Goal: Task Accomplishment & Management: Complete application form

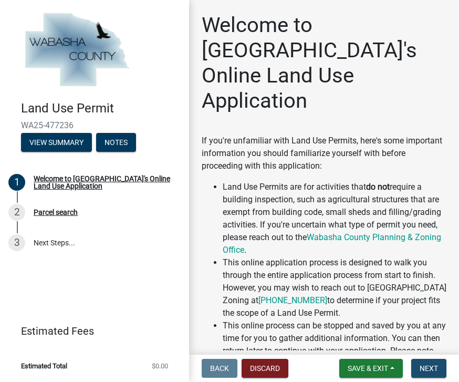
click at [438, 366] on button "Next" at bounding box center [429, 368] width 35 height 19
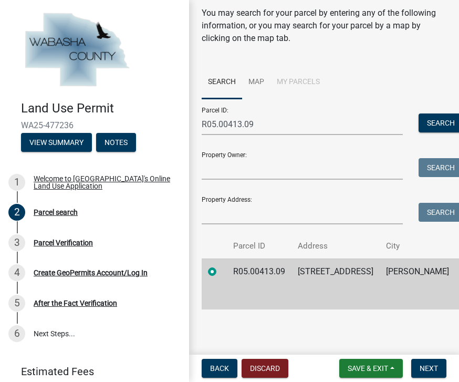
scroll to position [46, 0]
click at [445, 363] on button "Next" at bounding box center [429, 368] width 35 height 19
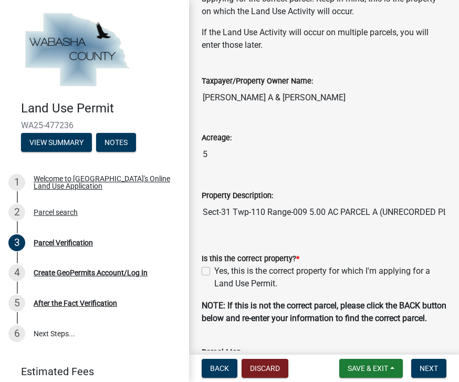
scroll to position [87, 0]
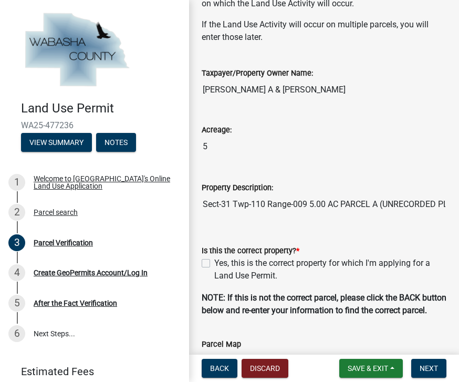
click at [360, 272] on label "Yes, this is the correct property for which I'm applying for a Land Use Permit." at bounding box center [330, 269] width 232 height 25
click at [221, 264] on input "Yes, this is the correct property for which I'm applying for a Land Use Permit." at bounding box center [217, 260] width 7 height 7
checkbox input "true"
click at [436, 374] on button "Next" at bounding box center [429, 368] width 35 height 19
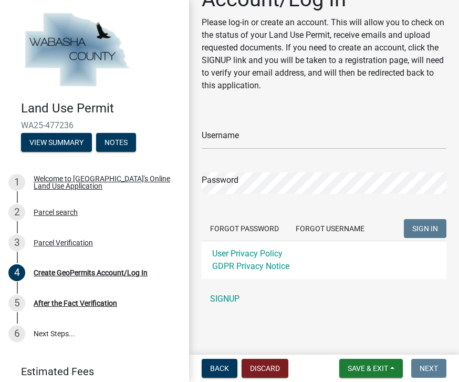
scroll to position [51, 0]
click at [230, 303] on link "SIGNUP" at bounding box center [324, 299] width 245 height 21
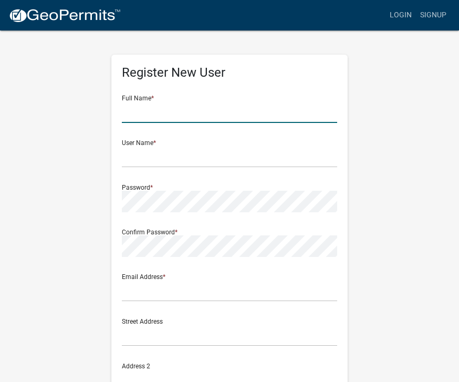
click at [249, 118] on input "text" at bounding box center [230, 112] width 216 height 22
type input "Troy Heller"
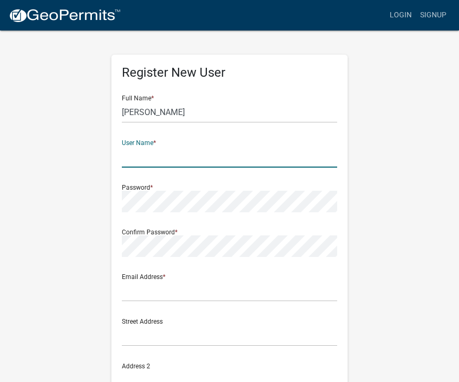
type input "trllyyyy"
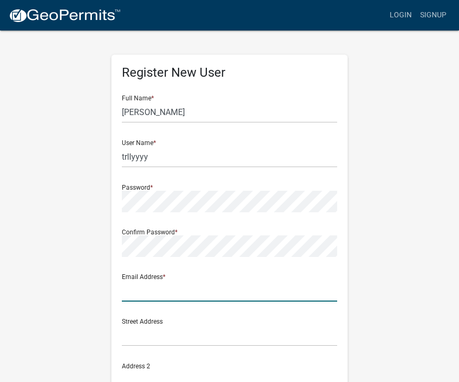
click at [290, 289] on input "text" at bounding box center [230, 291] width 216 height 22
type input "trlly@yahoo.com"
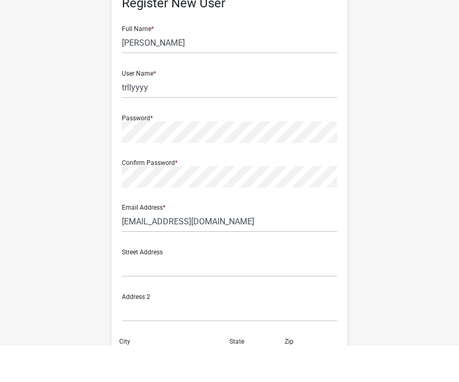
scroll to position [38, 0]
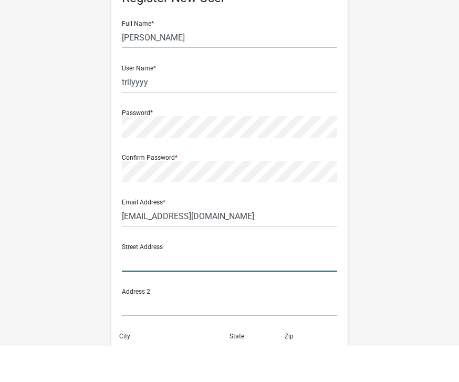
click at [252, 286] on input "text" at bounding box center [230, 297] width 216 height 22
type input "448 Manor Valley Ln Nw"
type input "Rochester"
type input "MN"
type input "55901"
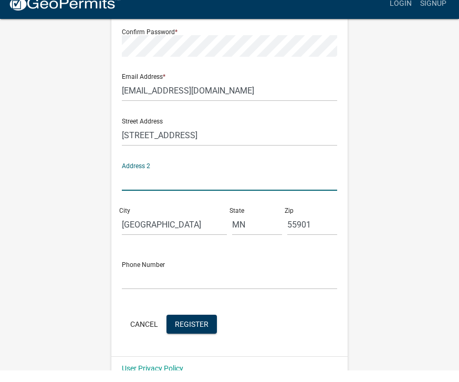
scroll to position [189, 0]
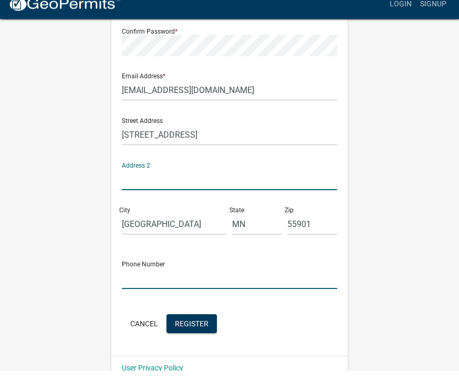
click at [268, 287] on input "text" at bounding box center [230, 290] width 216 height 22
type input "5074215888"
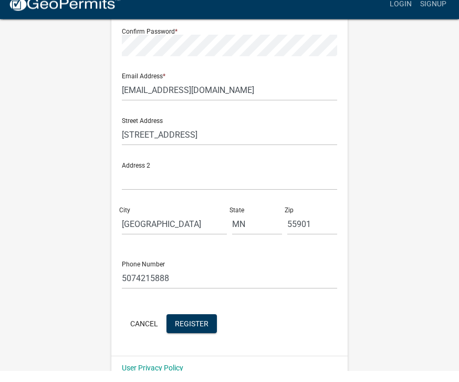
scroll to position [176, 0]
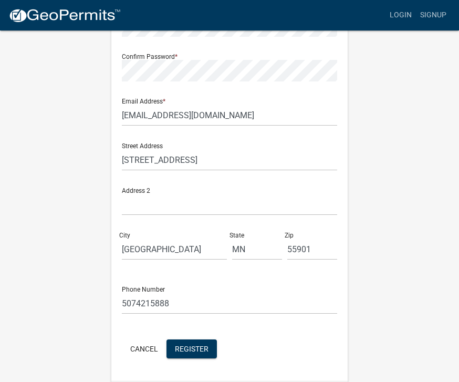
click at [209, 349] on button "Register" at bounding box center [192, 349] width 50 height 19
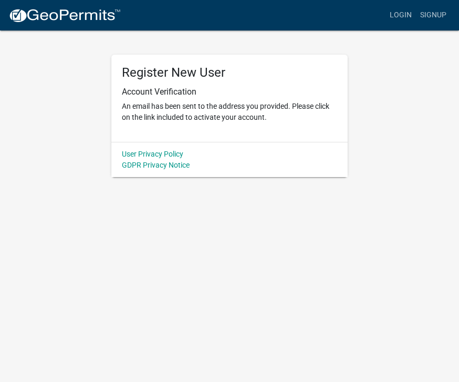
scroll to position [0, 0]
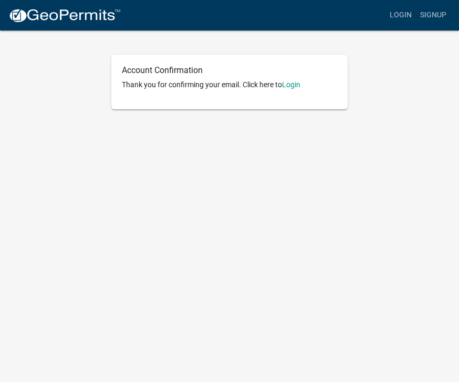
click at [301, 87] on link "Login" at bounding box center [291, 84] width 18 height 8
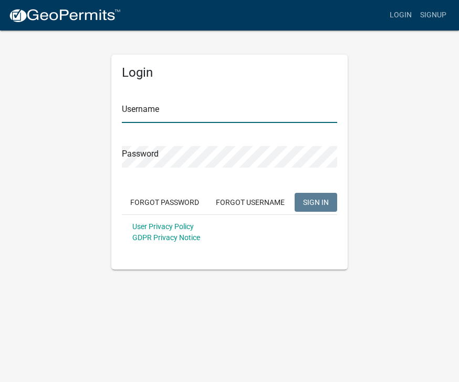
click at [274, 118] on input "Username" at bounding box center [230, 112] width 216 height 22
type input "trllyyyy"
click at [316, 202] on button "SIGN IN" at bounding box center [316, 202] width 43 height 19
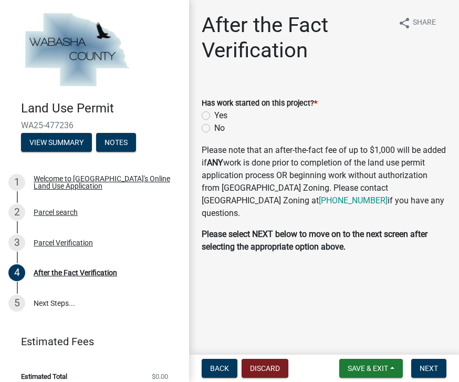
click at [262, 135] on wm-data-entity-input "Has work started on this project? * Yes No" at bounding box center [324, 114] width 245 height 60
click at [216, 130] on label "No" at bounding box center [219, 128] width 11 height 13
click at [216, 129] on input "No" at bounding box center [217, 125] width 7 height 7
radio input "true"
click at [376, 367] on span "Save & Exit" at bounding box center [368, 368] width 40 height 8
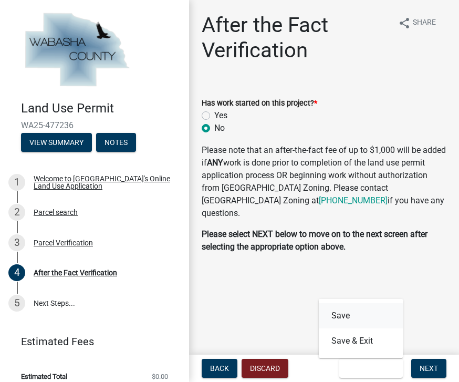
click at [377, 312] on button "Save" at bounding box center [361, 315] width 84 height 25
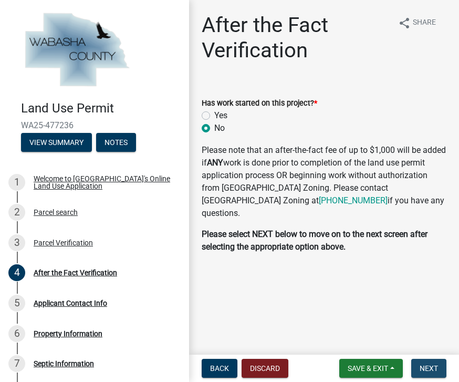
click at [438, 375] on button "Next" at bounding box center [429, 368] width 35 height 19
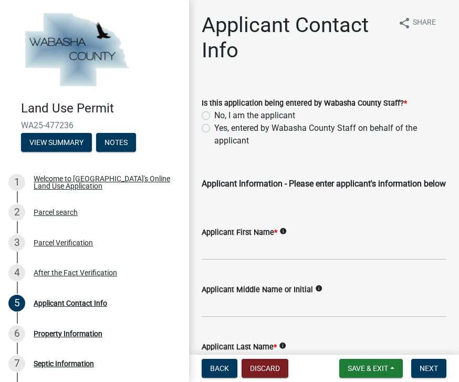
click at [281, 119] on label "No, I am the applicant" at bounding box center [254, 115] width 81 height 13
click at [221, 116] on input "No, I am the applicant" at bounding box center [217, 112] width 7 height 7
radio input "true"
click at [445, 365] on button "Next" at bounding box center [429, 368] width 35 height 19
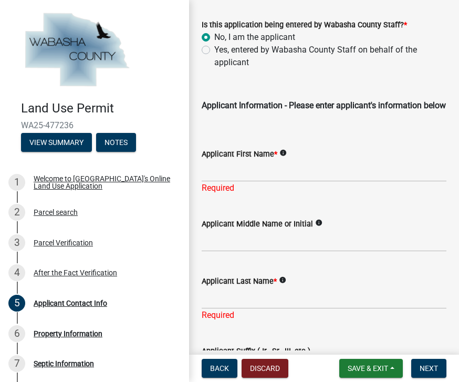
scroll to position [79, 0]
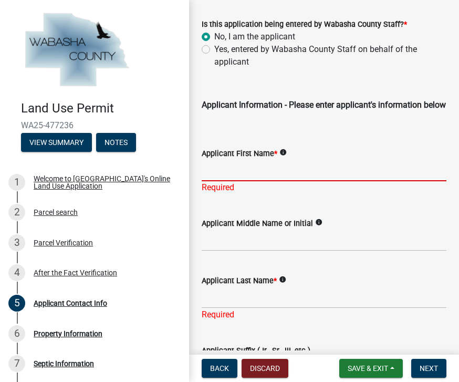
click at [400, 178] on input "Applicant First Name *" at bounding box center [324, 171] width 245 height 22
type input "Troy"
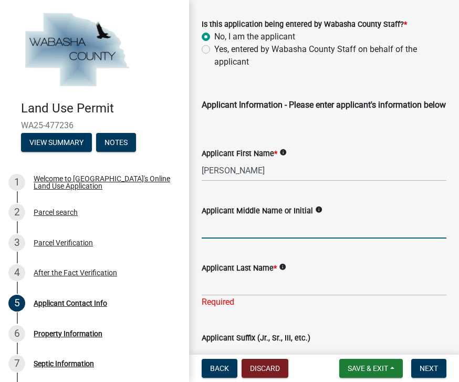
click at [372, 239] on input "Applicant Middle Name or Initial" at bounding box center [324, 228] width 245 height 22
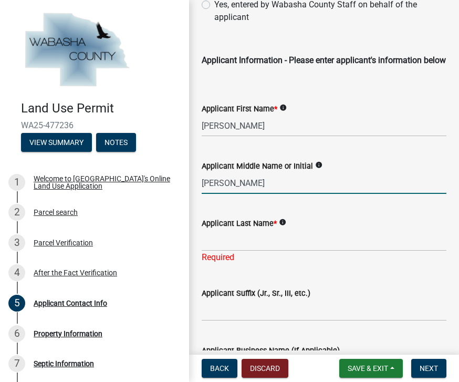
scroll to position [132, 0]
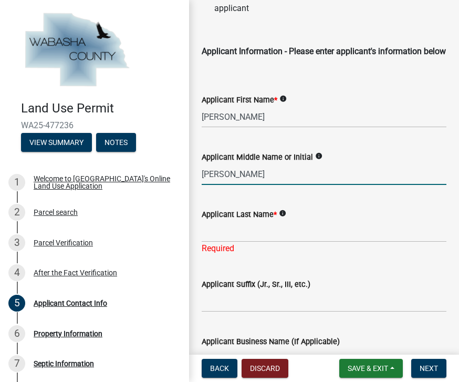
type input "Alan"
click at [375, 242] on input "Applicant Last Name *" at bounding box center [324, 232] width 245 height 22
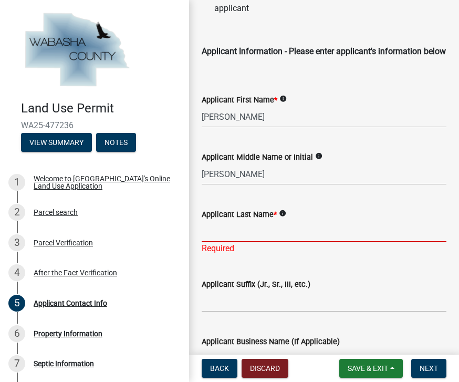
type input "Heller"
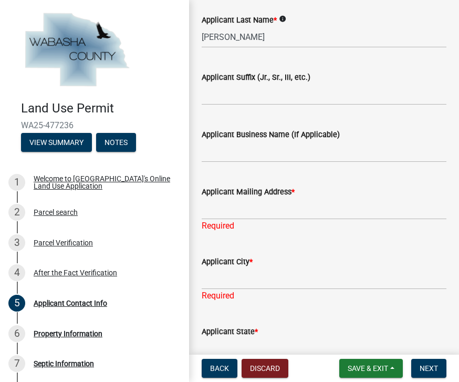
scroll to position [328, 0]
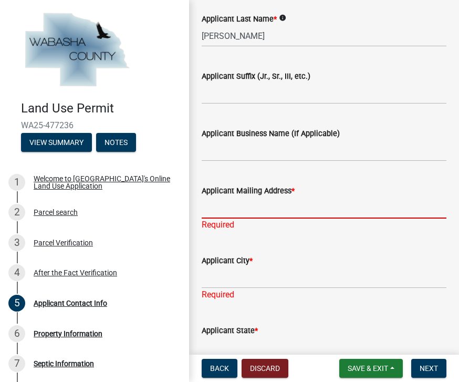
click at [392, 219] on input "Applicant Mailing Address *" at bounding box center [324, 208] width 245 height 22
type input "448 Manor Valley Ln Nw"
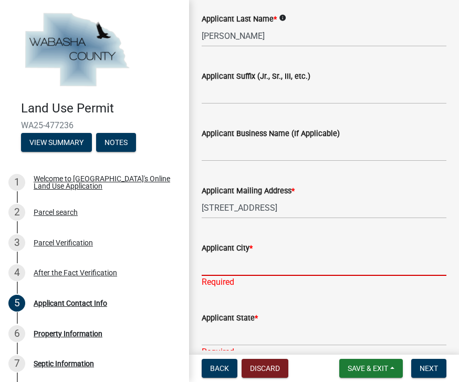
click at [326, 274] on input "Applicant City *" at bounding box center [324, 265] width 245 height 22
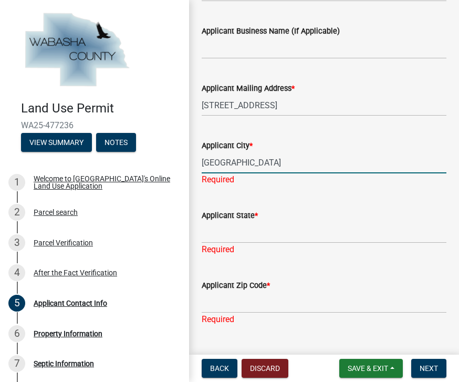
scroll to position [430, 0]
type input "Rochester"
click at [381, 262] on wm-data-entity-input "Applicant State * Required" at bounding box center [324, 230] width 245 height 70
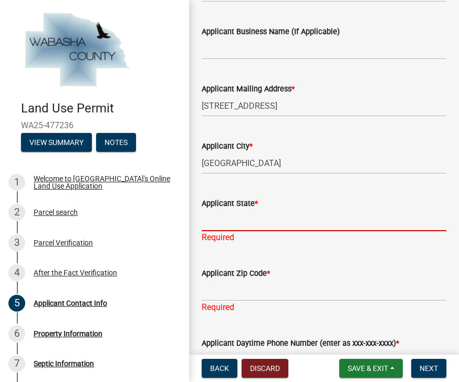
click at [317, 231] on input "Applicant State *" at bounding box center [324, 221] width 245 height 22
type input "MINNESOTA"
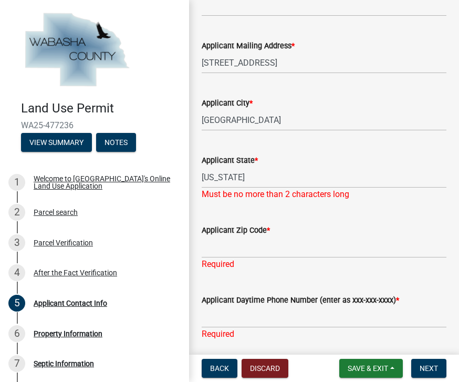
scroll to position [485, 0]
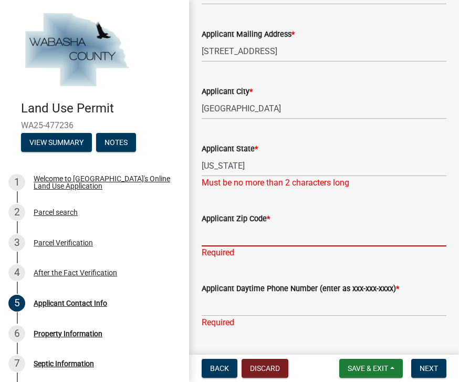
click at [343, 247] on input "Applicant Zip Code *" at bounding box center [324, 236] width 245 height 22
type input "55901"
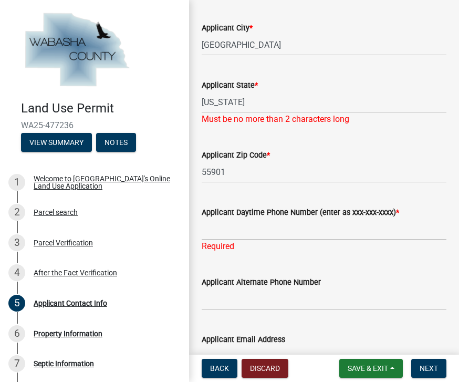
scroll to position [550, 0]
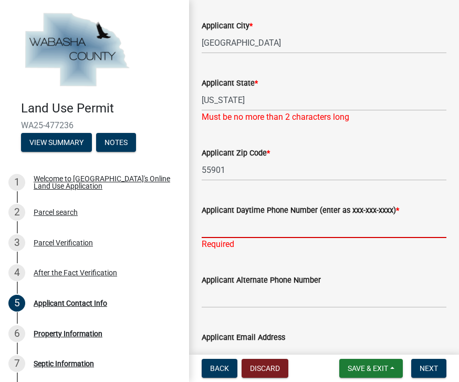
click at [407, 238] on input "Applicant Daytime Phone Number (enter as xxx-xxx-xxxx) *" at bounding box center [324, 228] width 245 height 22
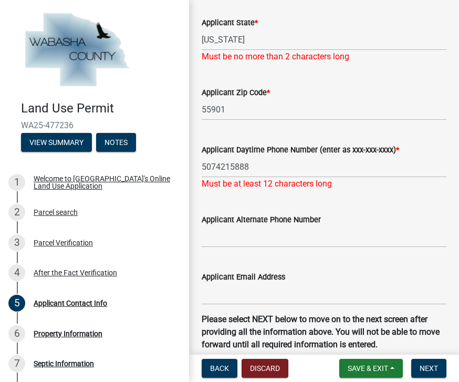
scroll to position [613, 0]
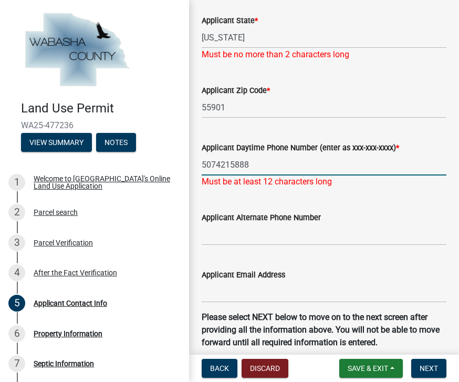
click at [204, 176] on input "5074215888" at bounding box center [324, 165] width 245 height 22
click at [388, 245] on input "Applicant Alternate Phone Number" at bounding box center [324, 235] width 245 height 22
click at [282, 176] on input "15074215888" at bounding box center [324, 165] width 245 height 22
type input "1"
type input "507-421-5888"
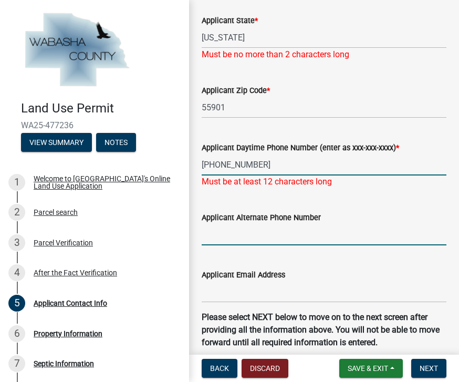
click at [405, 250] on wm-data-entity-input "Applicant Alternate Phone Number" at bounding box center [324, 225] width 245 height 57
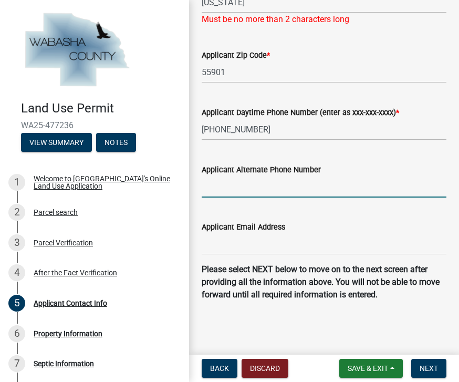
scroll to position [661, 0]
click at [403, 253] on input "Applicant Email Address" at bounding box center [324, 244] width 245 height 22
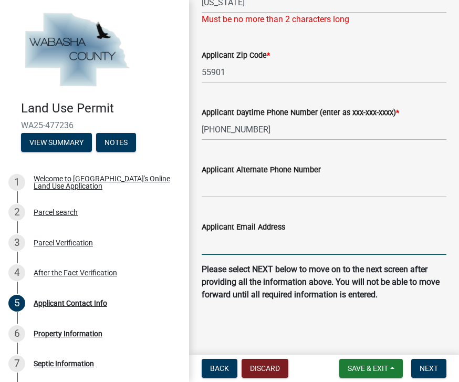
type input "trlly@yahoo.com"
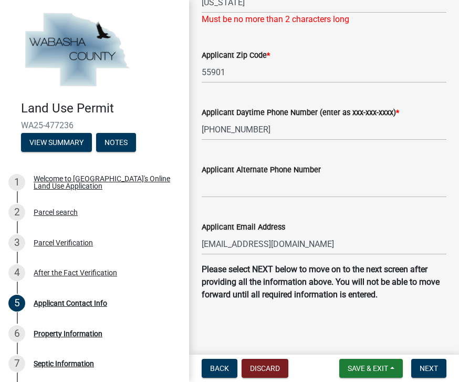
click at [440, 362] on button "Next" at bounding box center [429, 368] width 35 height 19
click at [443, 372] on button "Next" at bounding box center [429, 368] width 35 height 19
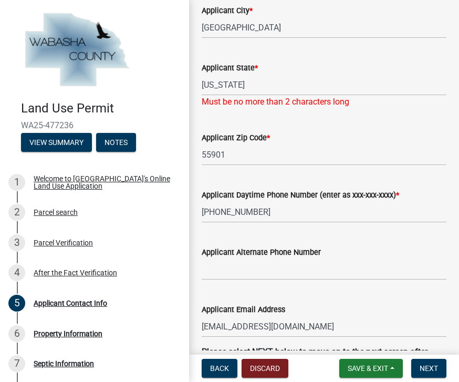
scroll to position [566, 0]
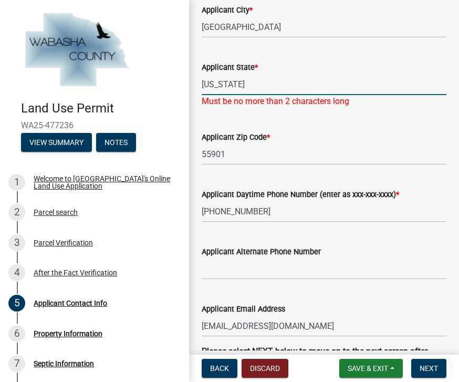
click at [381, 95] on input "MINNESOTA" at bounding box center [324, 85] width 245 height 22
type input "Mn"
click at [436, 367] on span "Next" at bounding box center [429, 368] width 18 height 8
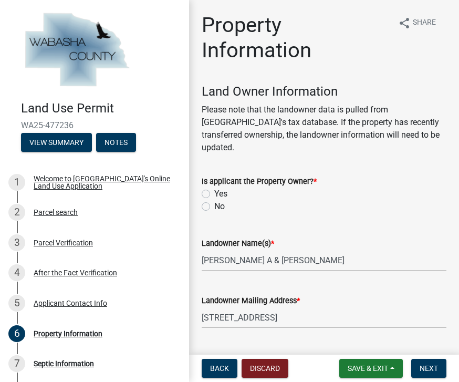
click at [219, 188] on label "Yes" at bounding box center [220, 194] width 13 height 13
click at [219, 188] on input "Yes" at bounding box center [217, 191] width 7 height 7
radio input "true"
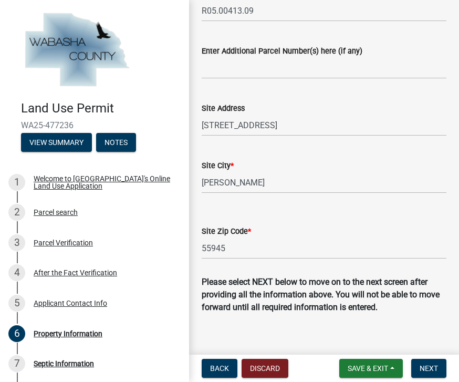
scroll to position [594, 0]
click at [436, 373] on button "Next" at bounding box center [429, 368] width 35 height 19
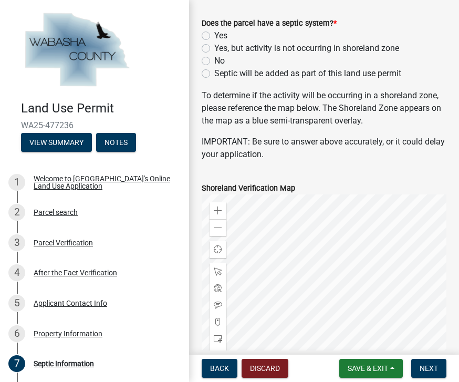
scroll to position [71, 0]
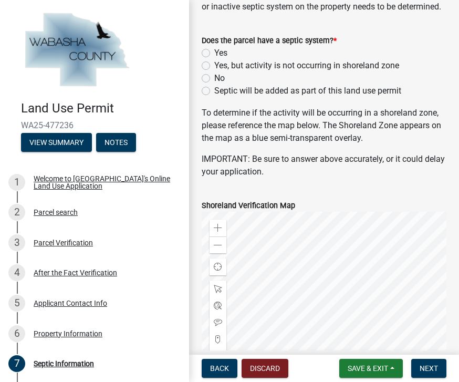
click at [215, 55] on label "Yes" at bounding box center [220, 53] width 13 height 13
click at [215, 54] on input "Yes" at bounding box center [217, 50] width 7 height 7
radio input "true"
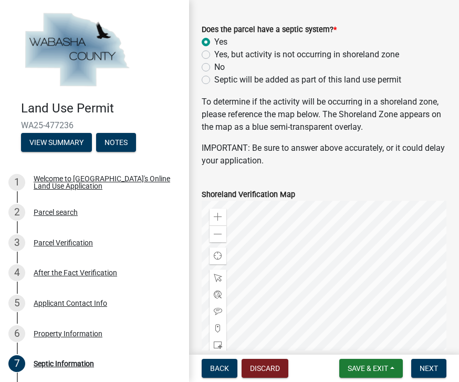
scroll to position [83, 0]
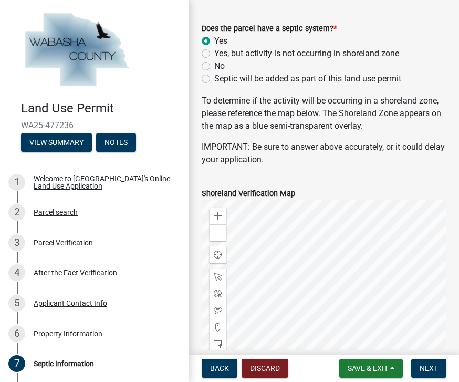
click at [442, 374] on button "Next" at bounding box center [429, 368] width 35 height 19
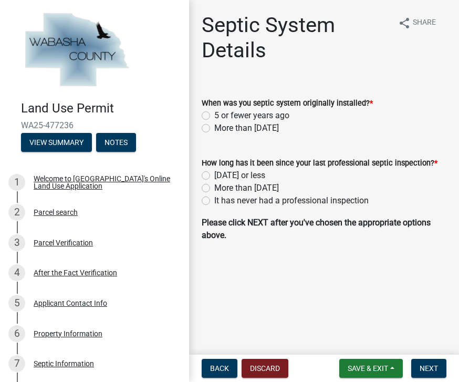
click at [282, 116] on label "5 or fewer years ago" at bounding box center [251, 115] width 75 height 13
click at [221, 116] on input "5 or fewer years ago" at bounding box center [217, 112] width 7 height 7
radio input "true"
click at [265, 179] on label "3 years ago or less" at bounding box center [239, 175] width 51 height 13
click at [221, 176] on input "3 years ago or less" at bounding box center [217, 172] width 7 height 7
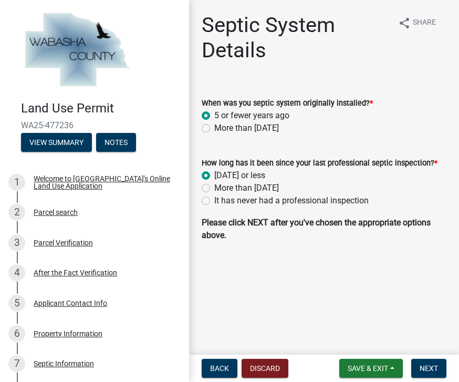
radio input "true"
click at [433, 373] on button "Next" at bounding box center [429, 368] width 35 height 19
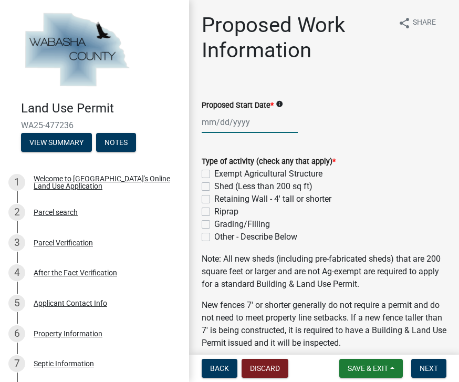
click at [271, 125] on div at bounding box center [250, 122] width 96 height 22
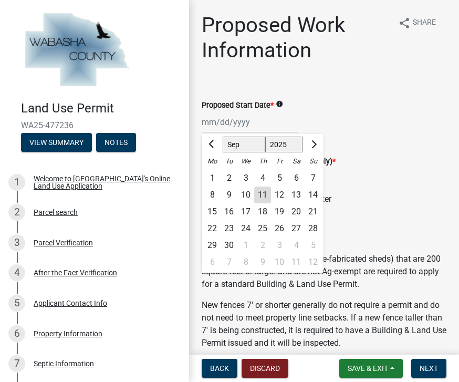
click at [316, 146] on button "Next month" at bounding box center [313, 144] width 13 height 17
select select "10"
click at [249, 179] on div "1" at bounding box center [246, 178] width 17 height 17
type input "10/01/2025"
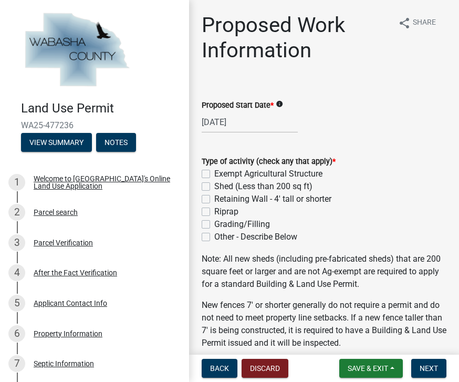
click at [275, 243] on label "Other - Describe Below" at bounding box center [255, 237] width 83 height 13
click at [221, 238] on input "Other - Describe Below" at bounding box center [217, 234] width 7 height 7
checkbox input "true"
checkbox input "false"
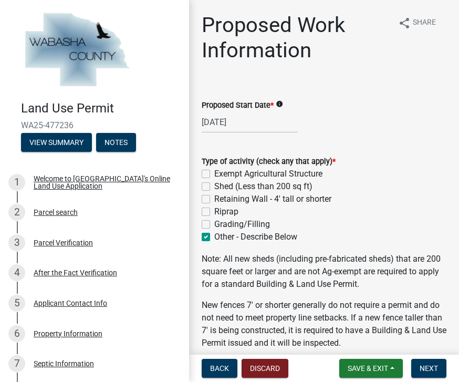
checkbox input "false"
checkbox input "true"
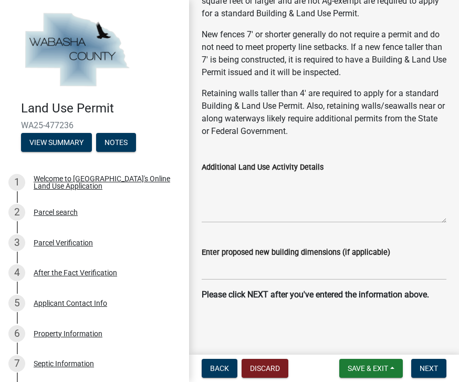
scroll to position [271, 0]
click at [394, 200] on textarea "Additional Land Use Activity Details" at bounding box center [324, 197] width 245 height 49
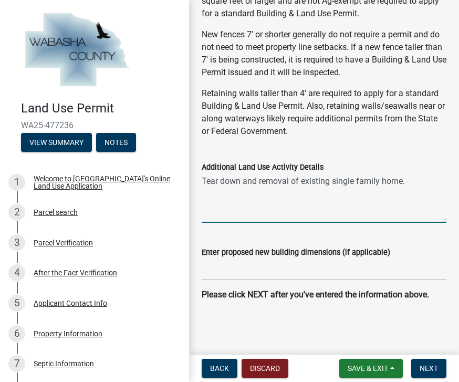
type textarea "Tear down and removal of existing single family home."
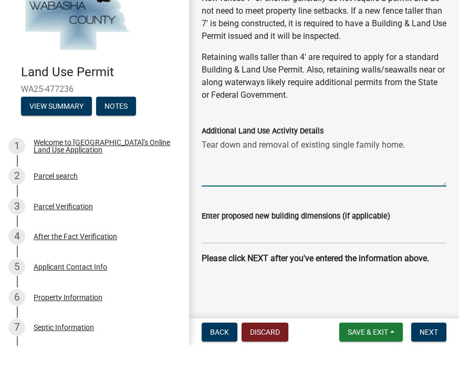
click at [441, 359] on button "Next" at bounding box center [429, 368] width 35 height 19
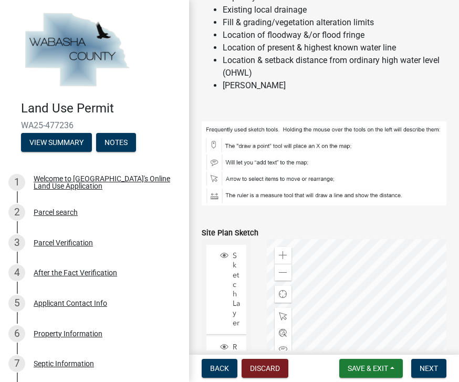
scroll to position [162, 0]
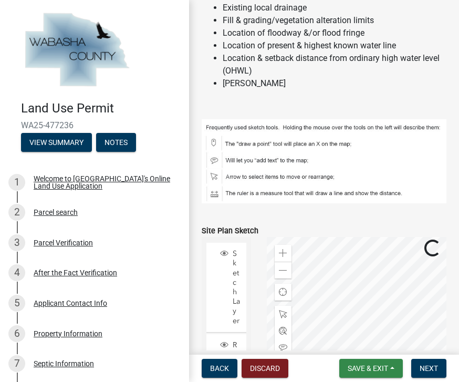
click at [373, 373] on button "Save & Exit" at bounding box center [372, 368] width 64 height 19
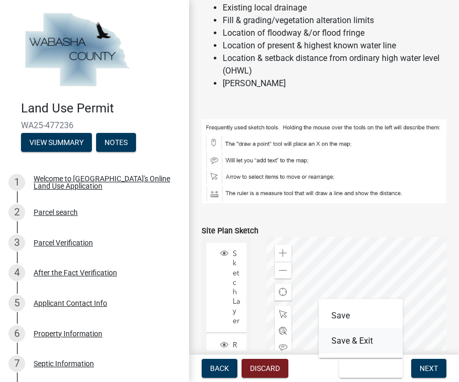
click at [369, 340] on button "Save & Exit" at bounding box center [361, 341] width 84 height 25
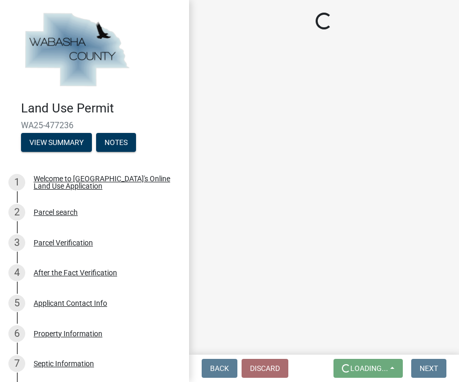
scroll to position [0, 0]
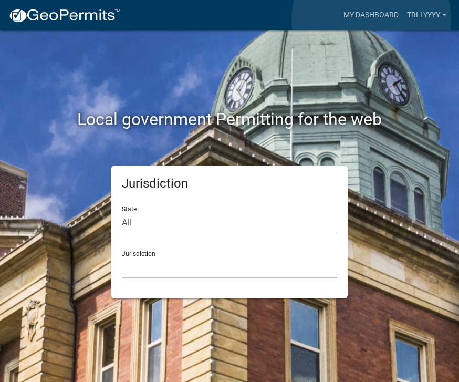
click at [372, 19] on link "My Dashboard" at bounding box center [372, 15] width 64 height 20
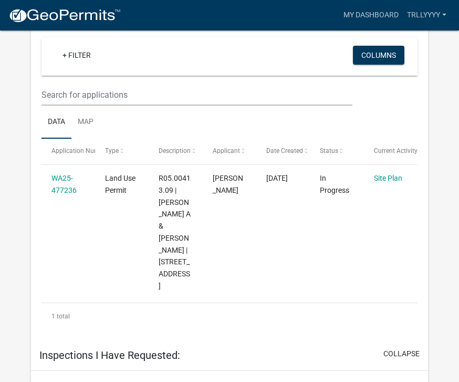
scroll to position [517, 0]
click at [385, 175] on link "Site Plan" at bounding box center [388, 179] width 28 height 8
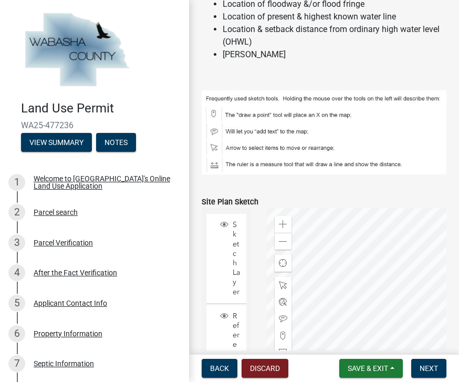
scroll to position [192, 0]
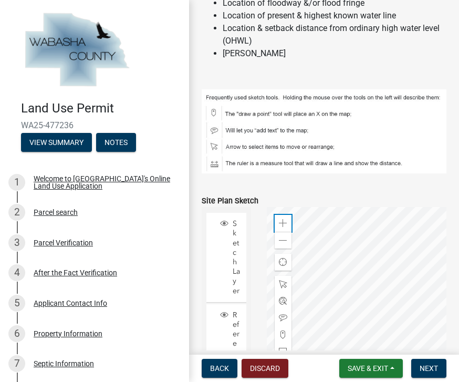
click at [288, 221] on div "Zoom in" at bounding box center [283, 223] width 17 height 17
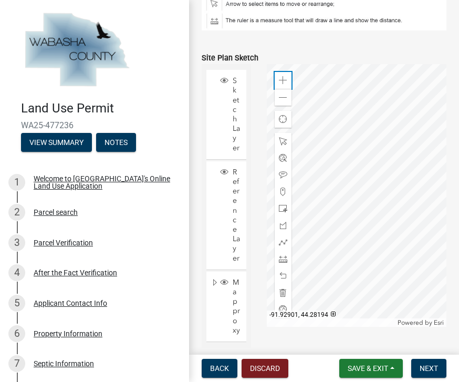
scroll to position [336, 0]
click at [283, 178] on span at bounding box center [283, 174] width 8 height 8
click at [286, 140] on span at bounding box center [283, 141] width 8 height 8
click at [283, 177] on span at bounding box center [283, 174] width 8 height 8
click at [284, 194] on span at bounding box center [283, 191] width 8 height 8
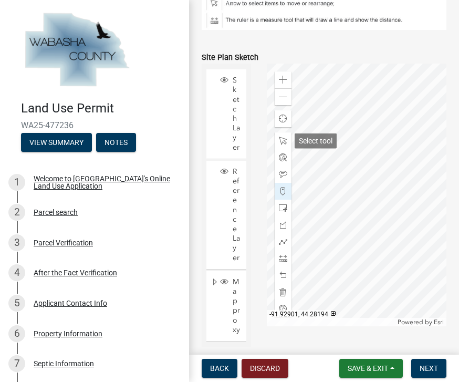
click at [281, 137] on span at bounding box center [283, 141] width 8 height 8
click at [322, 144] on div "Select tool" at bounding box center [316, 141] width 42 height 15
click at [286, 142] on span at bounding box center [283, 141] width 8 height 8
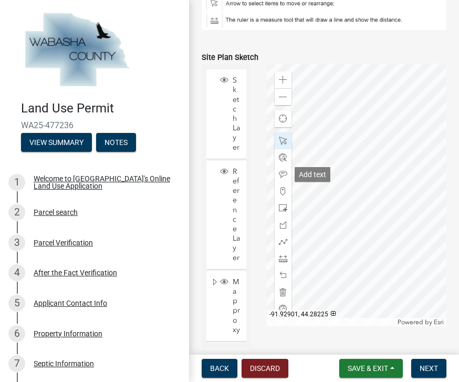
click at [281, 178] on span at bounding box center [283, 174] width 8 height 8
click at [283, 194] on span at bounding box center [283, 191] width 8 height 8
click at [284, 209] on span at bounding box center [283, 208] width 8 height 8
click at [277, 179] on div at bounding box center [283, 174] width 17 height 17
click at [312, 177] on div "Add text" at bounding box center [313, 174] width 36 height 15
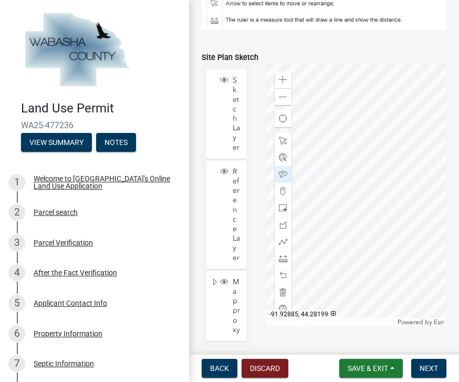
click at [280, 177] on span at bounding box center [283, 174] width 8 height 8
click at [434, 368] on span "Next" at bounding box center [429, 368] width 18 height 8
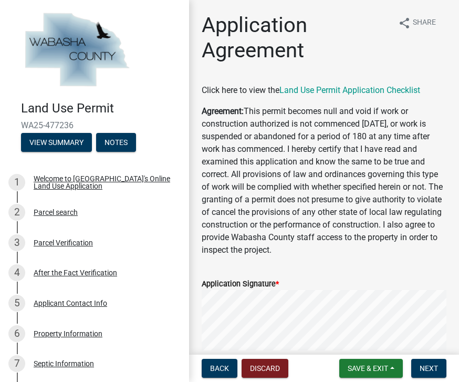
click at [436, 372] on span "Next" at bounding box center [429, 368] width 18 height 8
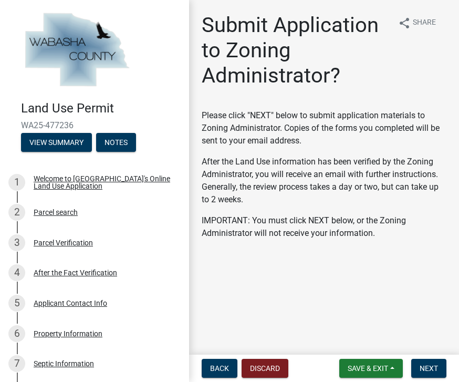
click at [428, 374] on button "Next" at bounding box center [429, 368] width 35 height 19
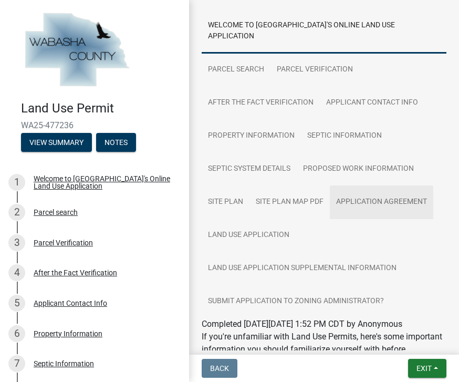
scroll to position [85, 0]
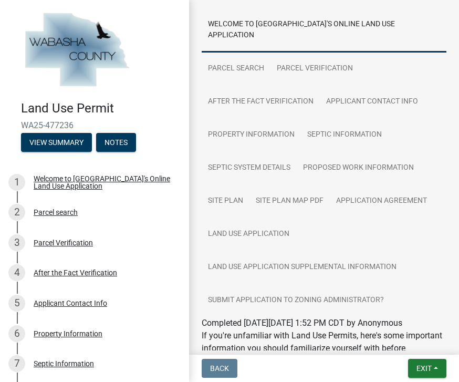
click at [438, 367] on button "Exit" at bounding box center [427, 368] width 38 height 19
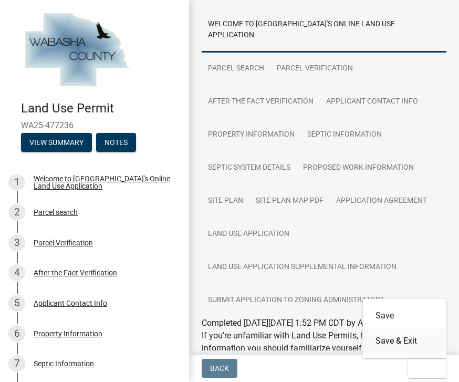
click at [413, 338] on button "Save & Exit" at bounding box center [405, 341] width 84 height 25
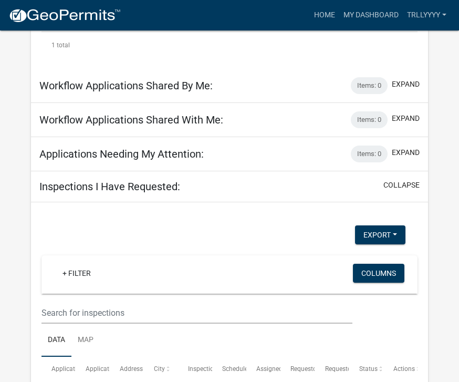
scroll to position [382, 0]
